Goal: Information Seeking & Learning: Check status

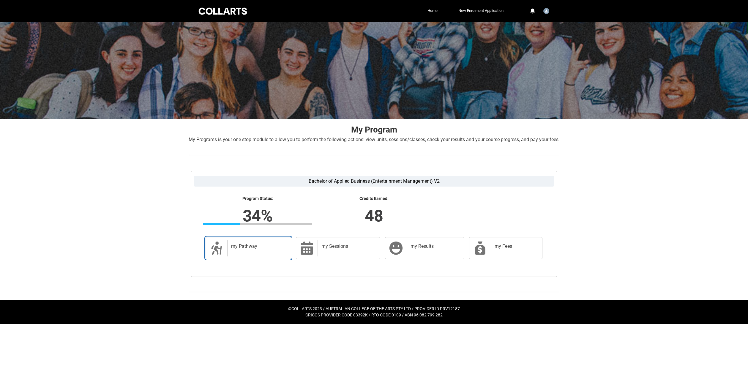
click at [245, 249] on h2 "my Pathway" at bounding box center [258, 246] width 54 height 6
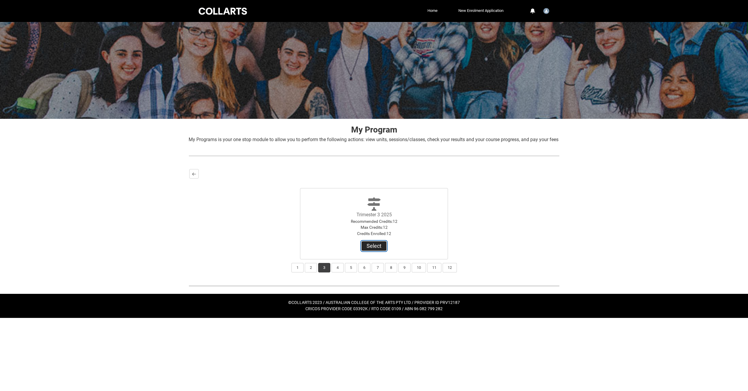
click at [372, 251] on button "Select" at bounding box center [373, 246] width 25 height 10
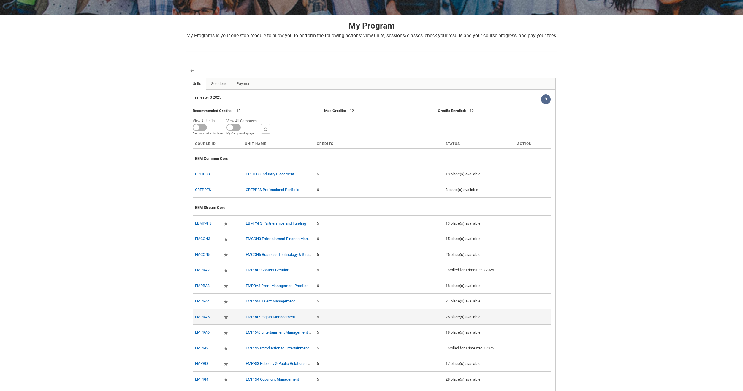
scroll to position [102, 0]
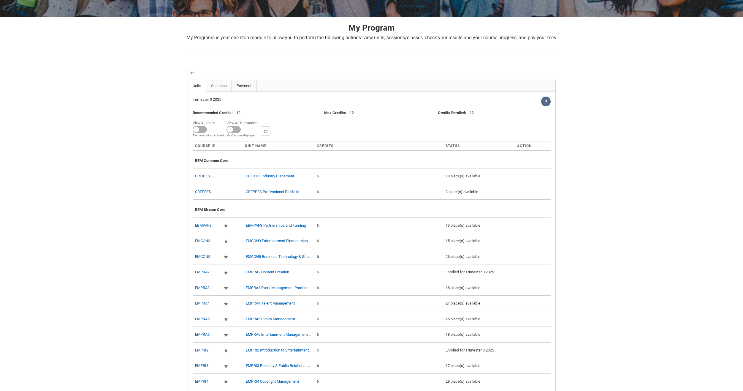
click at [234, 92] on link "Payment" at bounding box center [244, 86] width 25 height 12
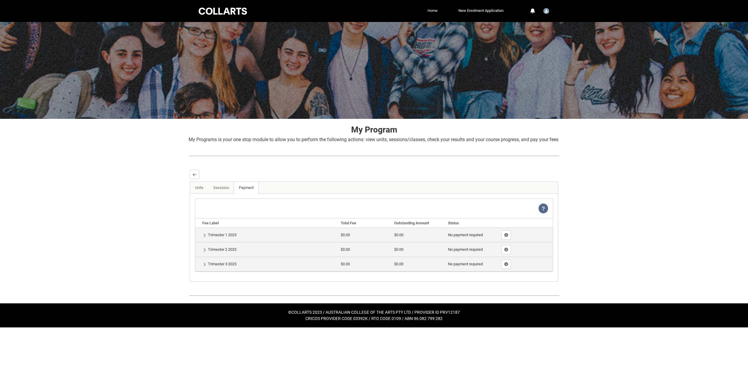
click at [432, 6] on link "Home" at bounding box center [432, 10] width 13 height 9
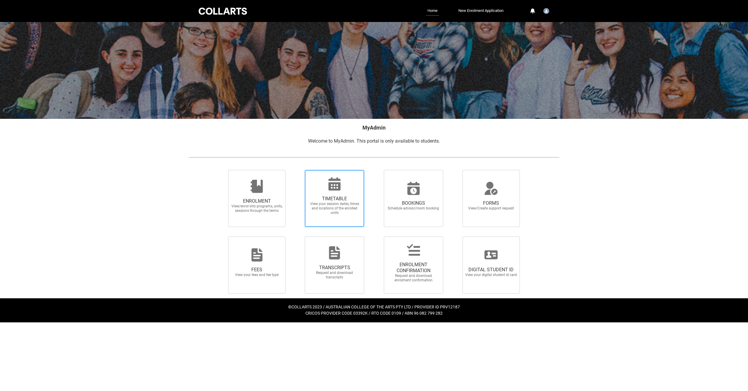
click at [339, 205] on span "View your session dates, times and locations of the enrolled units" at bounding box center [334, 208] width 52 height 13
click at [297, 170] on input "TIMETABLE View your session dates, times and locations of the enrolled units" at bounding box center [297, 170] width 0 height 0
radio input "true"
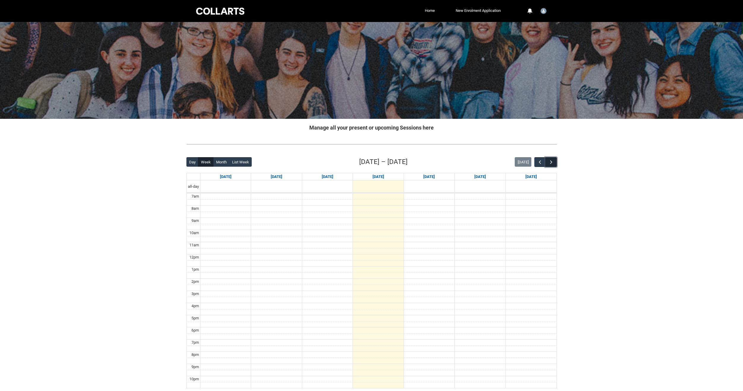
click at [549, 162] on span "button" at bounding box center [552, 162] width 6 height 6
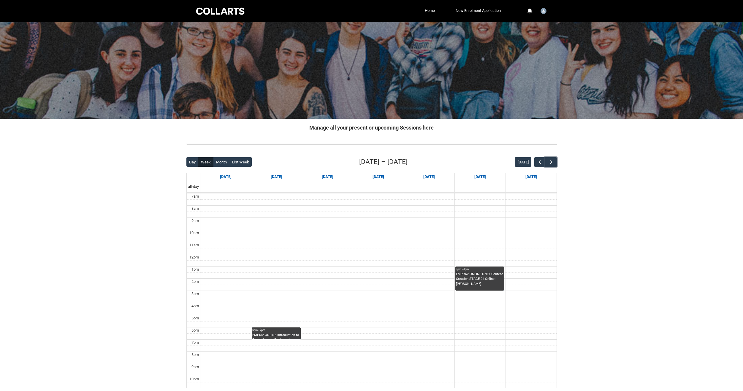
click at [484, 274] on div "EMPRA2 ONLINE ONLY Content Creation STAGE 2 | Online | [PERSON_NAME]" at bounding box center [480, 279] width 48 height 15
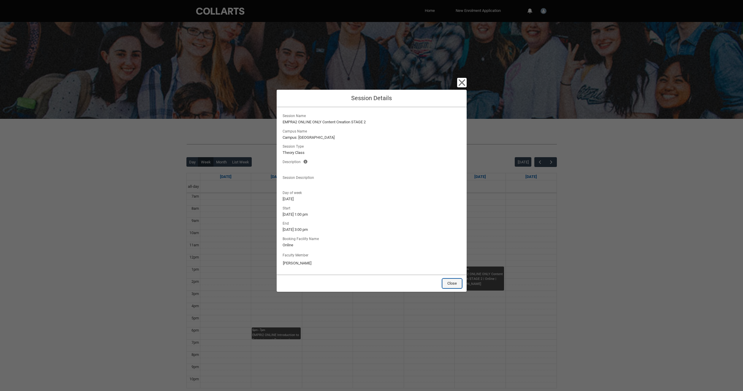
click at [454, 282] on button "Close" at bounding box center [453, 284] width 20 height 10
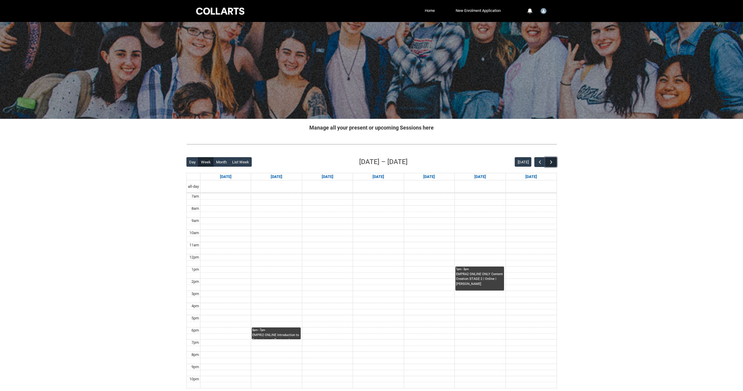
click at [546, 163] on button "button" at bounding box center [551, 162] width 11 height 10
click at [544, 163] on button "button" at bounding box center [540, 162] width 11 height 10
click at [552, 163] on span "button" at bounding box center [552, 162] width 6 height 6
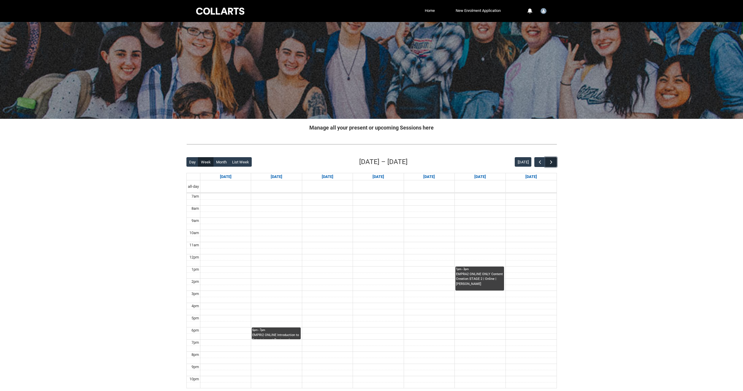
click at [552, 163] on span "button" at bounding box center [552, 162] width 6 height 6
click at [552, 164] on span "button" at bounding box center [552, 162] width 6 height 6
click at [209, 11] on div at bounding box center [220, 11] width 50 height 9
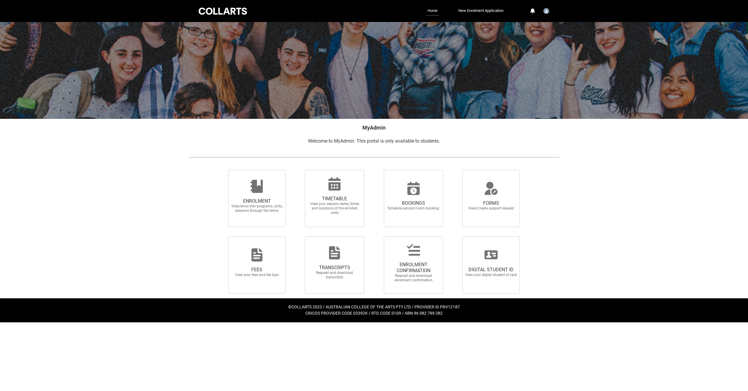
click at [422, 13] on ul "Home New Enrolment Application More" at bounding box center [382, 11] width 245 height 10
click at [430, 11] on link "Home" at bounding box center [432, 11] width 13 height 10
click at [435, 9] on link "Home" at bounding box center [432, 11] width 13 height 10
click at [229, 10] on div at bounding box center [223, 11] width 50 height 9
